Goal: Navigation & Orientation: Find specific page/section

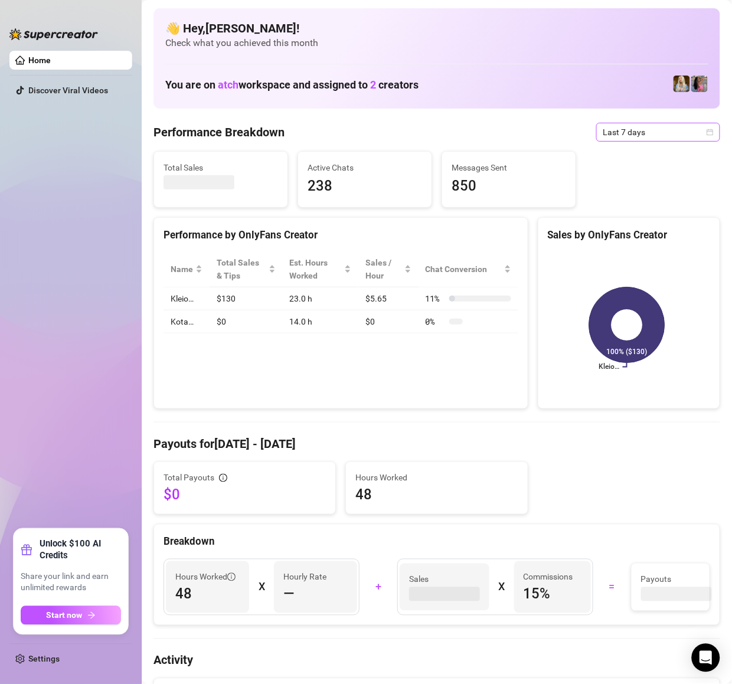
click at [659, 140] on span "Last 7 days" at bounding box center [658, 132] width 110 height 18
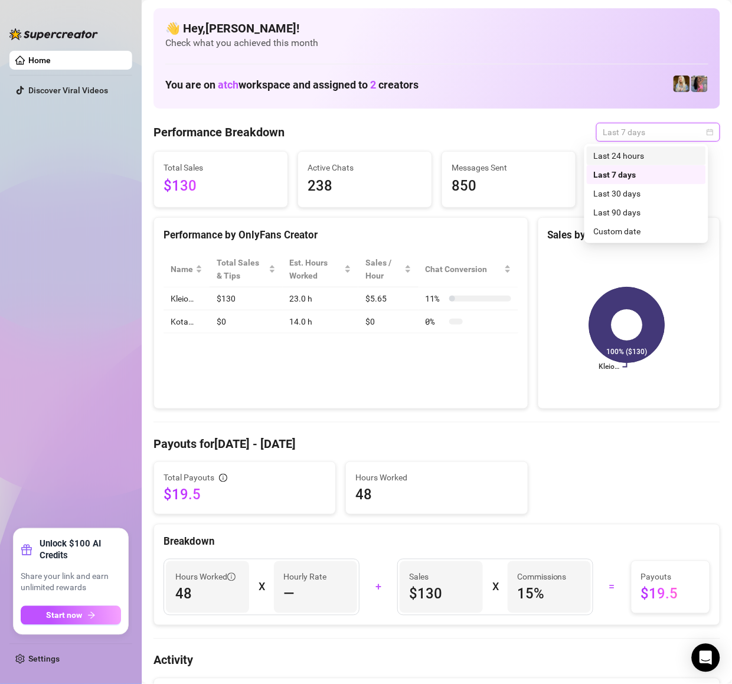
click at [658, 155] on div "Last 24 hours" at bounding box center [646, 155] width 105 height 13
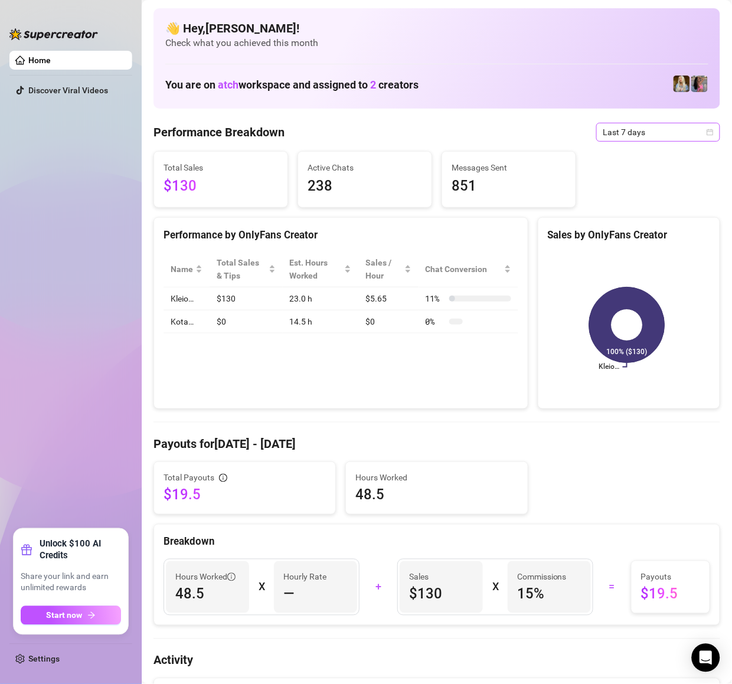
click at [652, 136] on span "Last 7 days" at bounding box center [658, 132] width 110 height 18
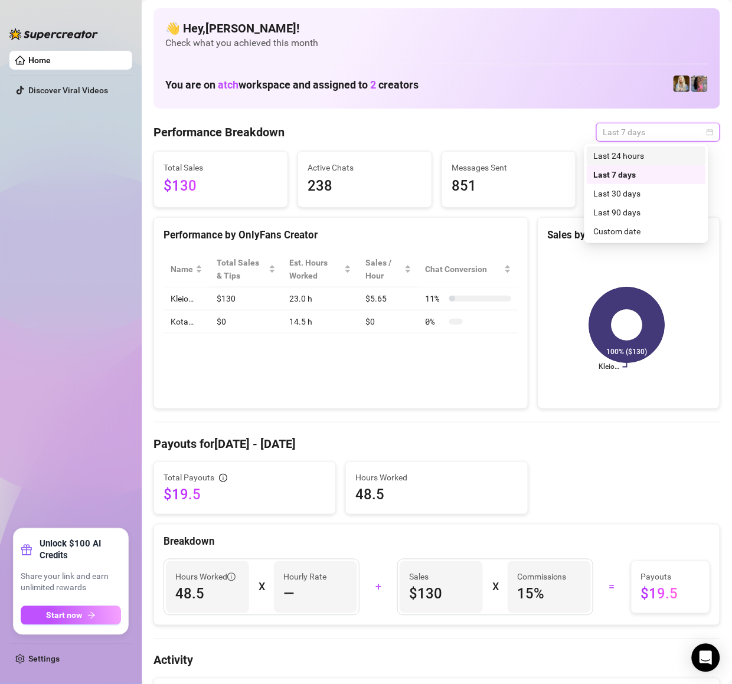
click at [630, 153] on div "Last 24 hours" at bounding box center [646, 155] width 105 height 13
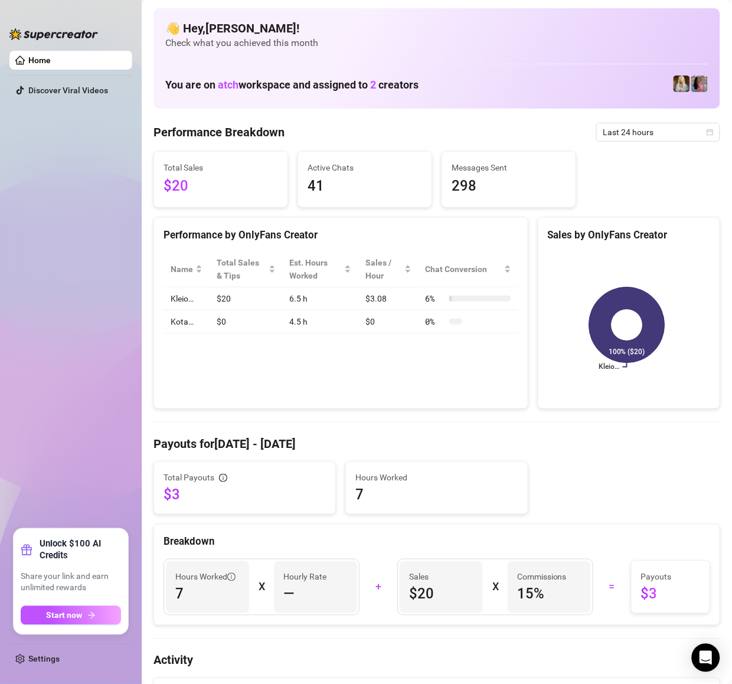
drag, startPoint x: 41, startPoint y: 341, endPoint x: 27, endPoint y: 196, distance: 145.8
click at [41, 307] on ul "Home Discover Viral Videos" at bounding box center [70, 285] width 123 height 478
click at [9, 110] on ul "Home Discover Viral Videos" at bounding box center [70, 285] width 123 height 478
click at [65, 479] on ul "Home Discover Viral Videos" at bounding box center [70, 285] width 123 height 478
click at [46, 94] on link "Discover Viral Videos" at bounding box center [68, 90] width 80 height 9
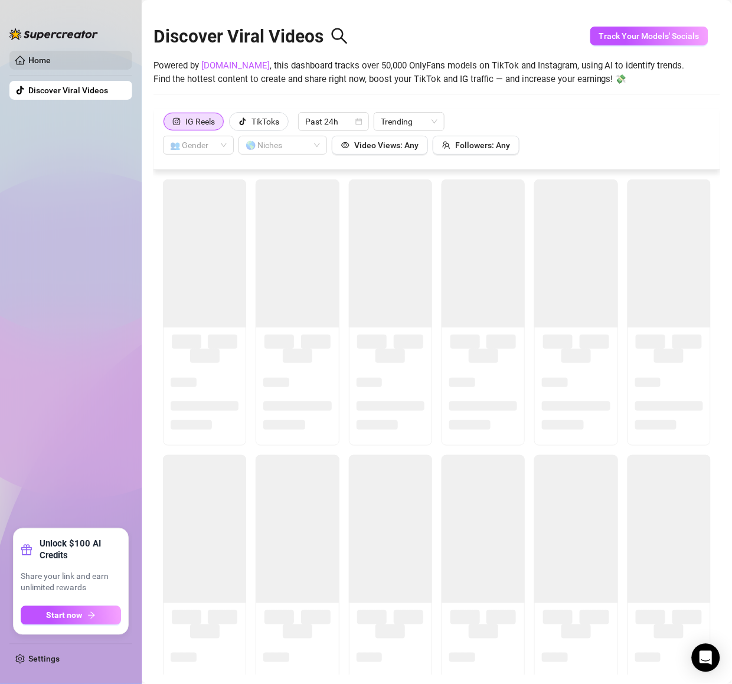
click at [51, 64] on link "Home" at bounding box center [39, 59] width 22 height 9
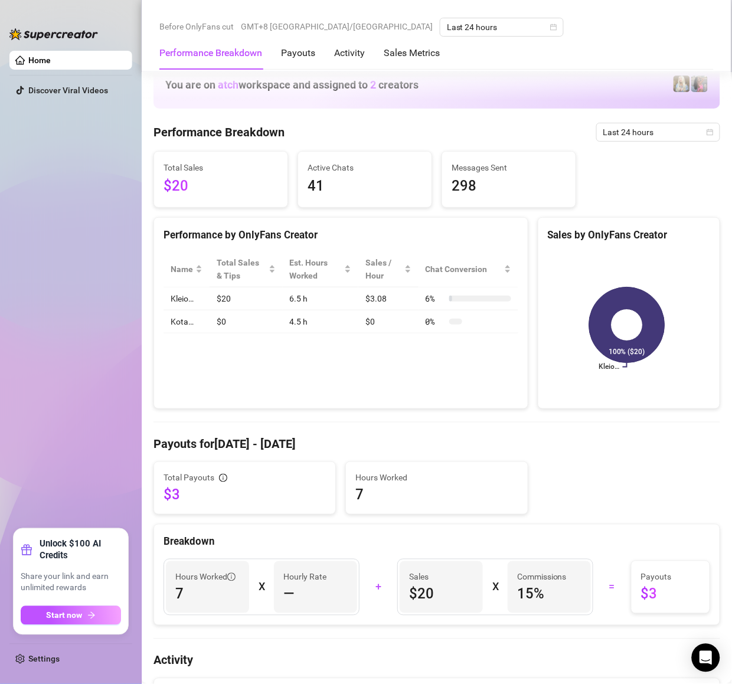
scroll to position [425, 0]
